Goal: Information Seeking & Learning: Learn about a topic

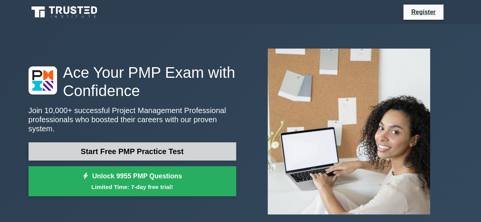
click at [164, 150] on link "Start Free PMP Practice Test" at bounding box center [133, 152] width 208 height 18
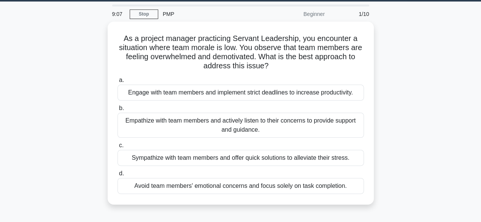
scroll to position [19, 0]
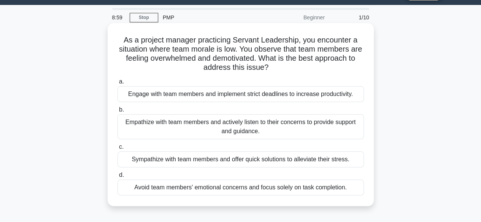
click at [316, 122] on div "Empathize with team members and actively listen to their concerns to provide su…" at bounding box center [240, 126] width 246 height 25
click at [117, 113] on input "b. Empathize with team members and actively listen to their concerns to provide…" at bounding box center [117, 110] width 0 height 5
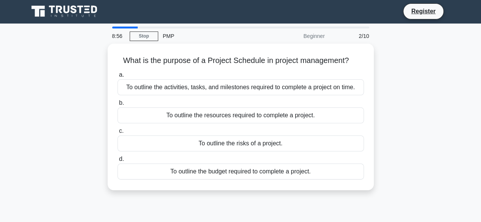
scroll to position [0, 0]
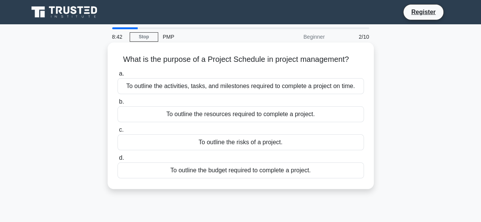
click at [242, 90] on div "To outline the activities, tasks, and milestones required to complete a project…" at bounding box center [240, 86] width 246 height 16
click at [117, 76] on input "a. To outline the activities, tasks, and milestones required to complete a proj…" at bounding box center [117, 73] width 0 height 5
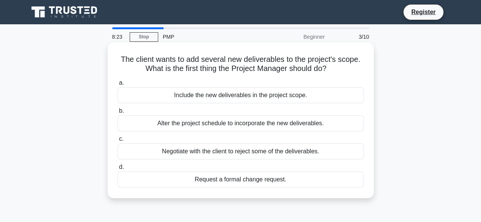
click at [241, 181] on div "Request a formal change request." at bounding box center [240, 180] width 246 height 16
click at [117, 170] on input "d. Request a formal change request." at bounding box center [117, 167] width 0 height 5
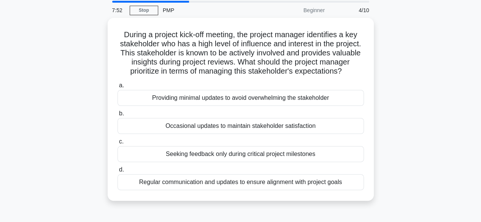
scroll to position [27, 0]
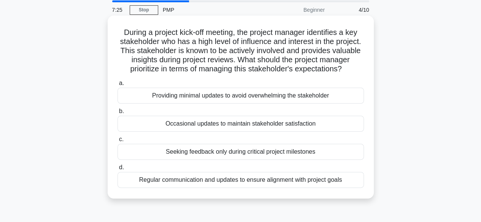
click at [219, 188] on div "Regular communication and updates to ensure alignment with project goals" at bounding box center [240, 180] width 246 height 16
click at [117, 170] on input "d. Regular communication and updates to ensure alignment with project goals" at bounding box center [117, 167] width 0 height 5
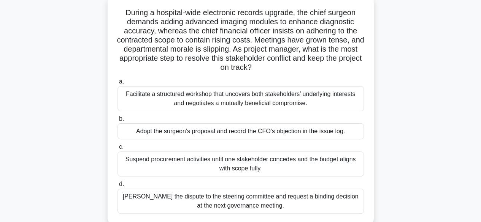
scroll to position [49, 0]
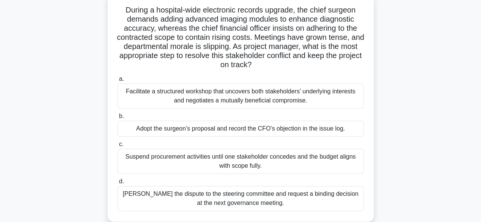
click at [231, 194] on div "Escalate the dispute to the steering committee and request a binding decision a…" at bounding box center [240, 198] width 246 height 25
click at [117, 184] on input "d. Escalate the dispute to the steering committee and request a binding decisio…" at bounding box center [117, 181] width 0 height 5
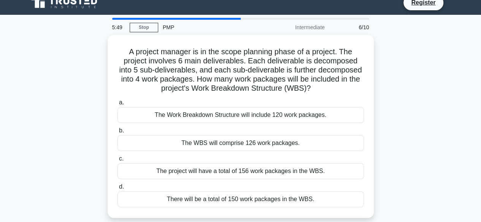
scroll to position [11, 0]
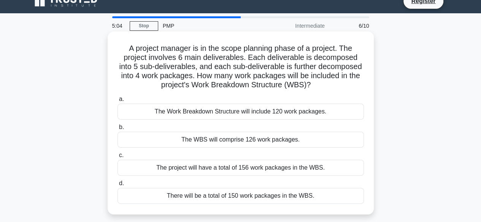
click at [240, 140] on div "The WBS will comprise 126 work packages." at bounding box center [240, 140] width 246 height 16
click at [117, 130] on input "b. The WBS will comprise 126 work packages." at bounding box center [117, 127] width 0 height 5
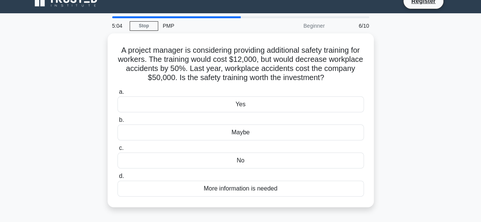
scroll to position [0, 0]
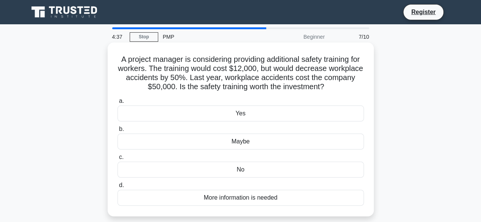
click at [234, 118] on div "Yes" at bounding box center [240, 114] width 246 height 16
click at [117, 104] on input "a. Yes" at bounding box center [117, 101] width 0 height 5
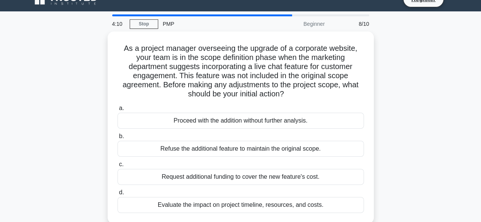
scroll to position [33, 0]
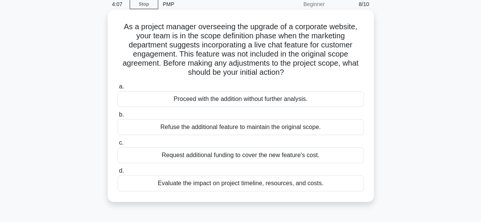
click at [281, 184] on div "Evaluate the impact on project timeline, resources, and costs." at bounding box center [240, 184] width 246 height 16
click at [117, 174] on input "d. Evaluate the impact on project timeline, resources, and costs." at bounding box center [117, 171] width 0 height 5
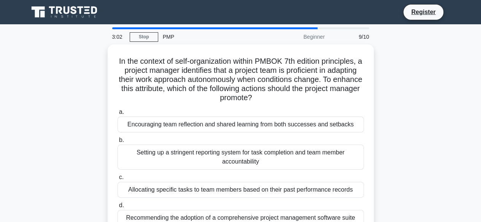
scroll to position [43, 0]
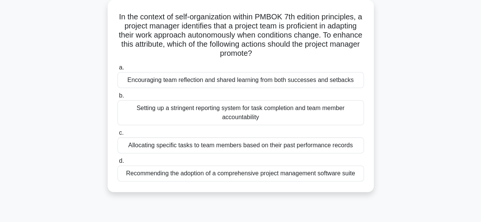
click at [242, 80] on div "Encouraging team reflection and shared learning from both successes and setbacks" at bounding box center [240, 80] width 246 height 16
click at [117, 70] on input "a. Encouraging team reflection and shared learning from both successes and setb…" at bounding box center [117, 67] width 0 height 5
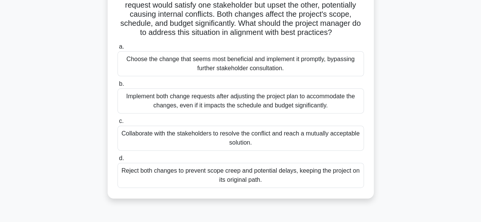
scroll to position [84, 0]
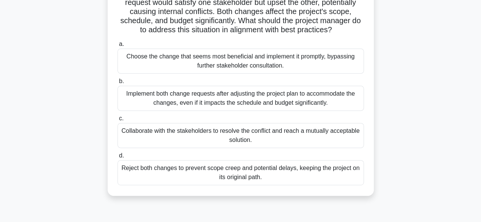
click at [243, 184] on div "Reject both changes to prevent scope creep and potential delays, keeping the pr…" at bounding box center [240, 172] width 246 height 25
click at [117, 159] on input "d. Reject both changes to prevent scope creep and potential delays, keeping the…" at bounding box center [117, 156] width 0 height 5
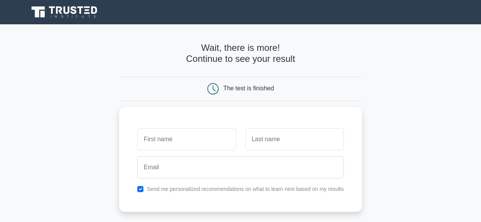
scroll to position [50, 0]
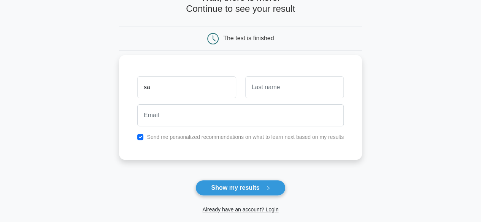
type input "Satish"
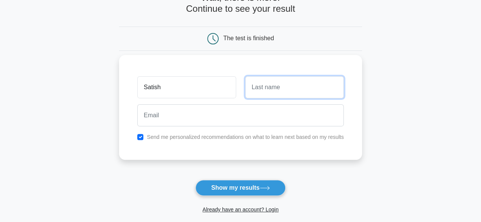
click at [278, 89] on input "text" at bounding box center [294, 87] width 98 height 22
type input "Kumar"
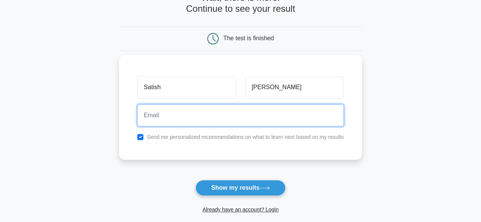
click at [218, 118] on input "email" at bounding box center [240, 116] width 206 height 22
type input "santosh@ficsi.in"
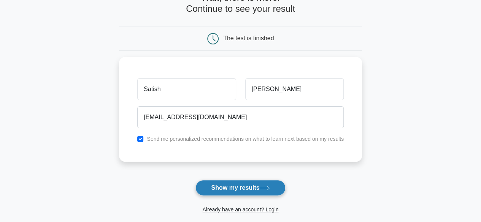
click at [246, 187] on button "Show my results" at bounding box center [240, 188] width 90 height 16
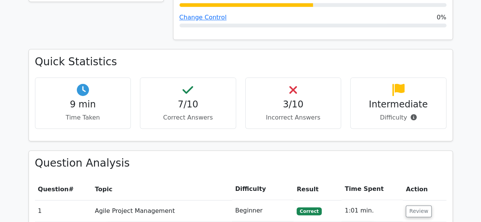
scroll to position [455, 0]
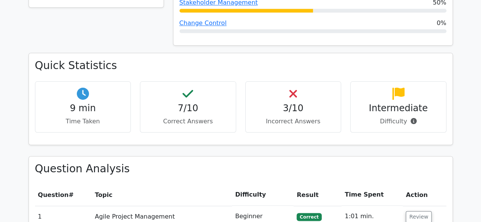
click at [286, 103] on h4 "3/10" at bounding box center [293, 108] width 83 height 11
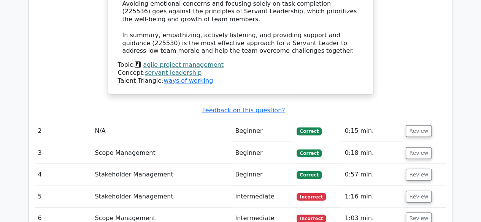
scroll to position [989, 0]
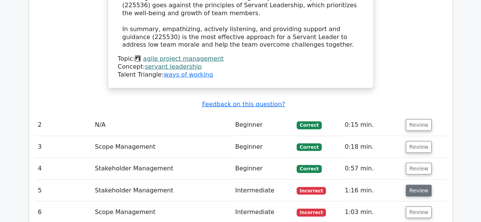
click at [414, 185] on button "Review" at bounding box center [419, 191] width 26 height 12
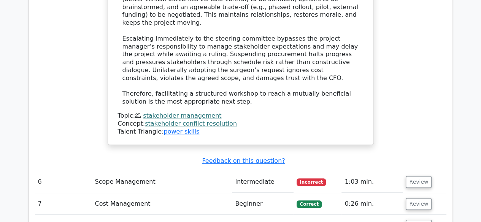
scroll to position [1475, 0]
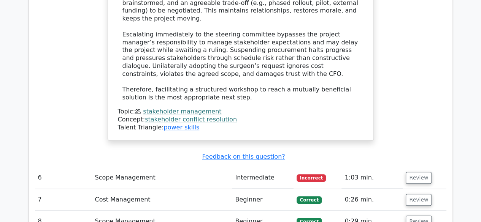
click at [258, 167] on td "Intermediate" at bounding box center [263, 178] width 62 height 22
click at [418, 172] on button "Review" at bounding box center [419, 178] width 26 height 12
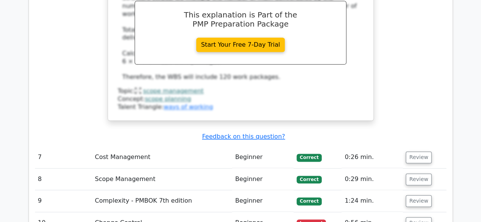
scroll to position [1863, 0]
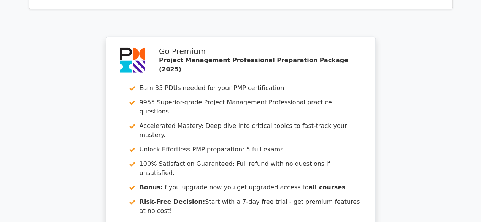
scroll to position [2558, 0]
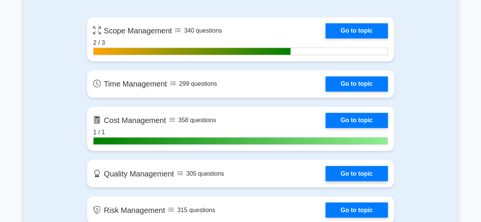
scroll to position [555, 0]
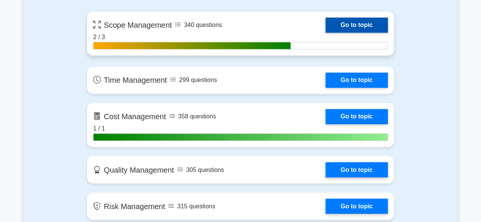
click at [364, 25] on link "Go to topic" at bounding box center [356, 24] width 62 height 15
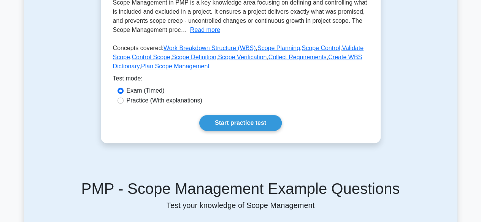
scroll to position [157, 0]
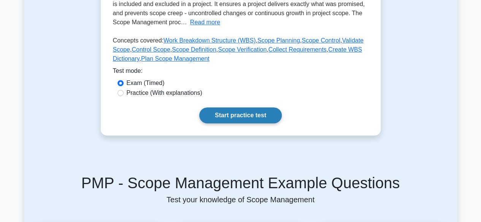
click at [249, 122] on link "Start practice test" at bounding box center [240, 116] width 83 height 16
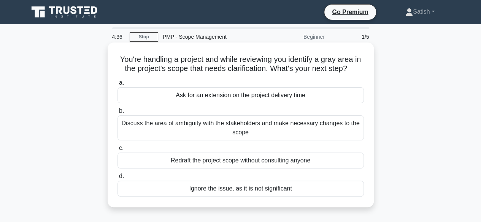
click at [280, 125] on div "Discuss the area of ambiguity with the stakeholders and make necessary changes …" at bounding box center [240, 128] width 246 height 25
click at [117, 114] on input "b. Discuss the area of ambiguity with the stakeholders and make necessary chang…" at bounding box center [117, 111] width 0 height 5
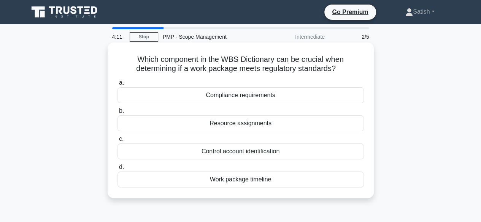
click at [256, 125] on div "Resource assignments" at bounding box center [240, 124] width 246 height 16
click at [117, 114] on input "b. Resource assignments" at bounding box center [117, 111] width 0 height 5
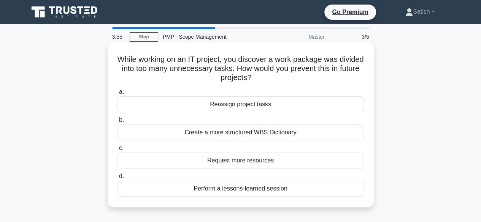
click at [243, 131] on div "Create a more structured WBS Dictionary" at bounding box center [240, 133] width 246 height 16
click at [117, 123] on input "b. Create a more structured WBS Dictionary" at bounding box center [117, 120] width 0 height 5
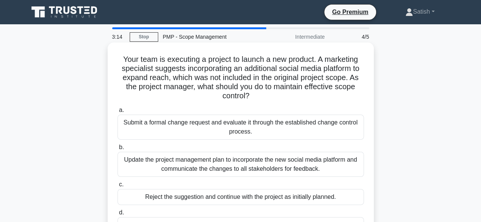
click at [236, 127] on div "Submit a formal change request and evaluate it through the established change c…" at bounding box center [240, 127] width 246 height 25
click at [117, 113] on input "a. Submit a formal change request and evaluate it through the established chang…" at bounding box center [117, 110] width 0 height 5
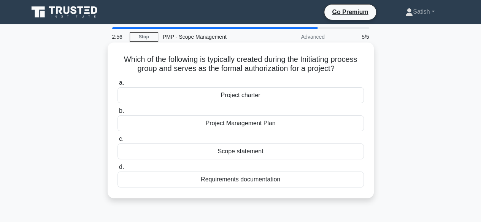
click at [253, 95] on div "Project charter" at bounding box center [240, 95] width 246 height 16
click at [117, 86] on input "a. Project charter" at bounding box center [117, 83] width 0 height 5
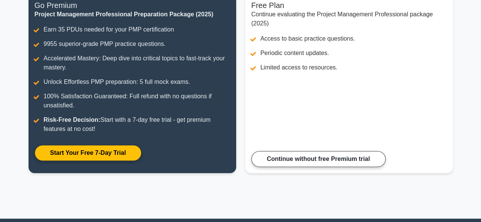
scroll to position [107, 0]
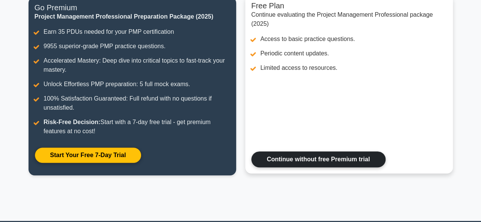
click at [358, 159] on link "Continue without free Premium trial" at bounding box center [318, 160] width 134 height 16
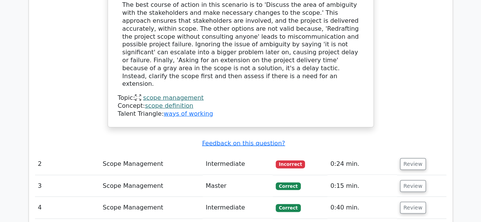
scroll to position [832, 0]
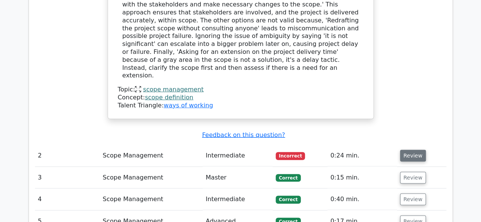
click at [416, 150] on button "Review" at bounding box center [413, 156] width 26 height 12
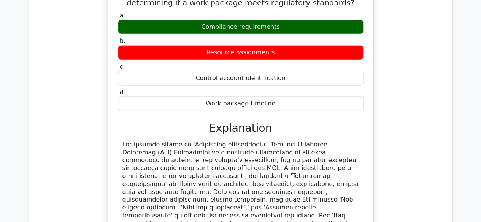
scroll to position [1029, 0]
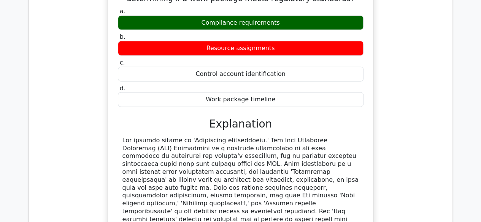
drag, startPoint x: 479, startPoint y: 148, endPoint x: 481, endPoint y: 175, distance: 27.4
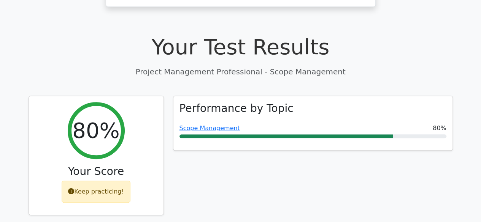
scroll to position [251, 0]
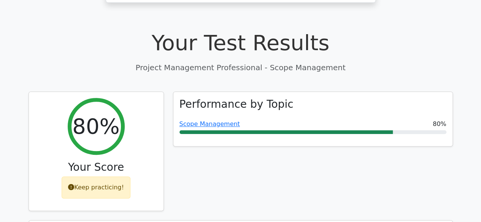
drag, startPoint x: 472, startPoint y: 50, endPoint x: 473, endPoint y: 66, distance: 16.0
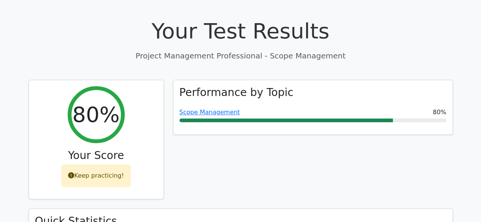
scroll to position [265, 0]
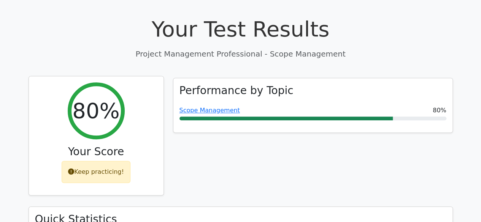
click at [95, 161] on div "Keep practicing!" at bounding box center [96, 172] width 69 height 22
click at [106, 98] on h2 "80%" at bounding box center [95, 110] width 47 height 25
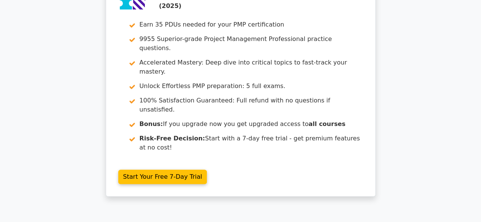
scroll to position [1484, 0]
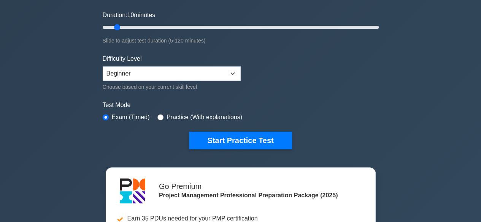
scroll to position [145, 0]
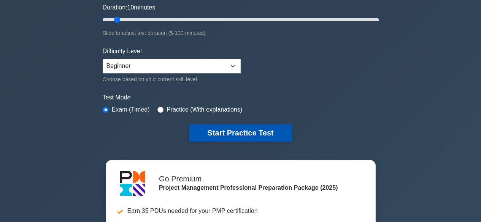
click at [271, 135] on button "Start Practice Test" at bounding box center [240, 132] width 103 height 17
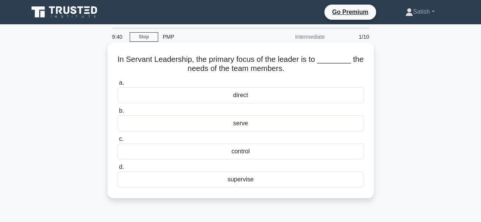
click at [243, 125] on div "serve" at bounding box center [240, 124] width 246 height 16
click at [117, 114] on input "b. serve" at bounding box center [117, 111] width 0 height 5
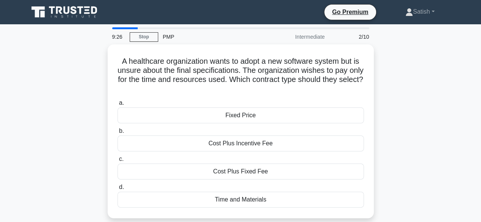
click at [421, 104] on div "A healthcare organization wants to adopt a new software system but is unsure ab…" at bounding box center [240, 135] width 433 height 183
